Goal: Transaction & Acquisition: Book appointment/travel/reservation

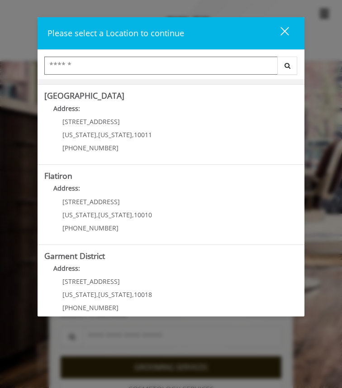
scroll to position [167, 0]
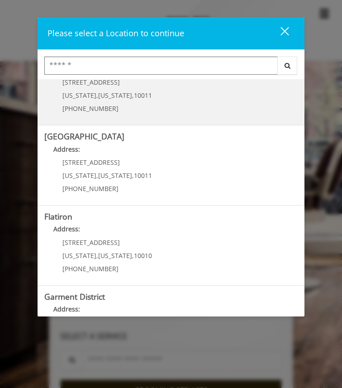
scroll to position [167, 0]
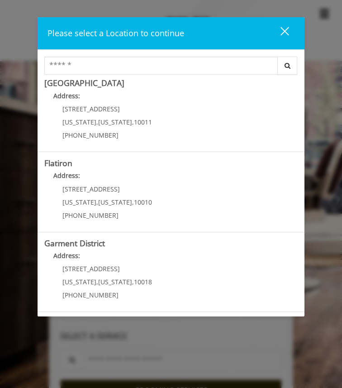
click at [126, 185] on "Address:" at bounding box center [171, 178] width 254 height 14
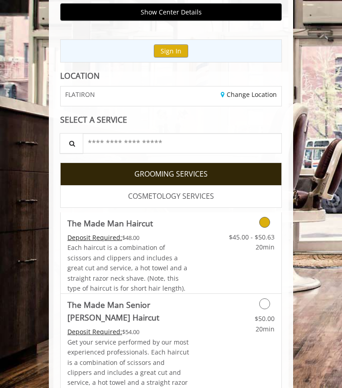
scroll to position [101, 0]
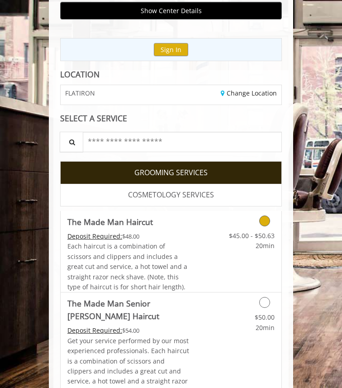
click at [188, 242] on div "Each haircut is a combination of scissors and clippers and includes a great cut…" at bounding box center [128, 266] width 122 height 51
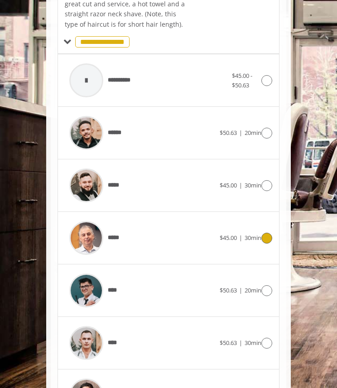
scroll to position [314, 0]
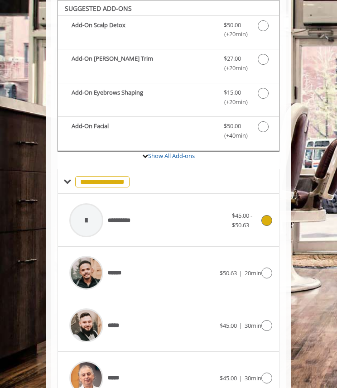
click at [262, 220] on icon at bounding box center [266, 220] width 11 height 11
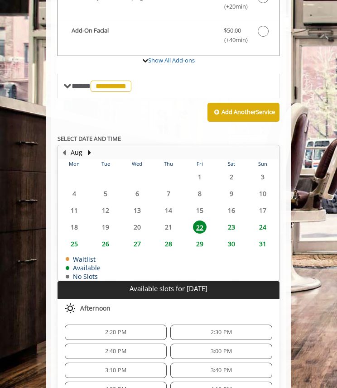
scroll to position [500, 0]
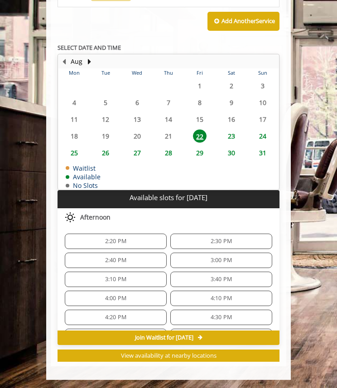
click at [128, 241] on span "2:20 PM" at bounding box center [116, 241] width 94 height 7
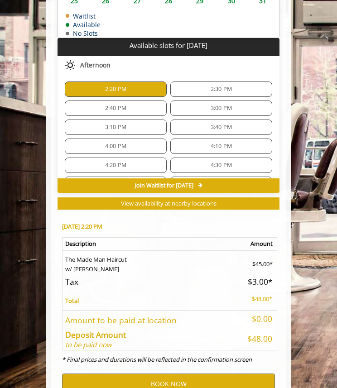
scroll to position [694, 0]
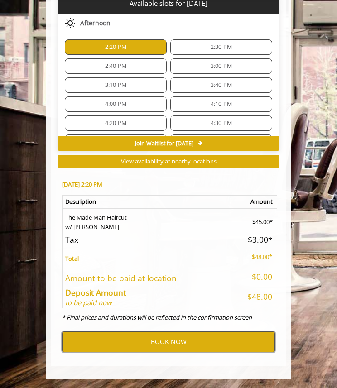
click at [173, 344] on button "BOOK NOW" at bounding box center [168, 341] width 213 height 21
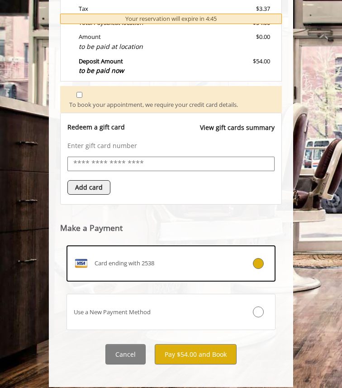
scroll to position [417, 0]
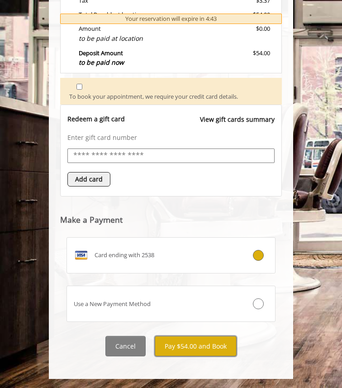
drag, startPoint x: 189, startPoint y: 346, endPoint x: 184, endPoint y: 265, distance: 80.7
click at [184, 265] on div "**********" at bounding box center [171, 38] width 222 height 635
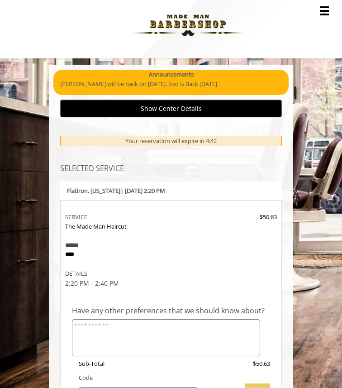
scroll to position [0, 0]
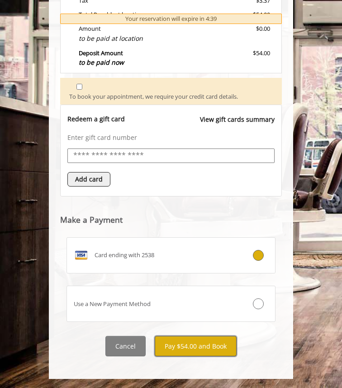
click at [196, 348] on button "Pay $54.00 and Book" at bounding box center [196, 346] width 82 height 20
